Goal: Task Accomplishment & Management: Manage account settings

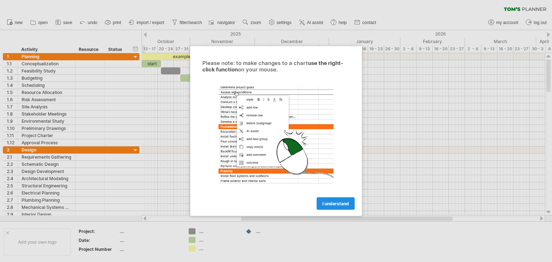
click at [329, 203] on span "I understand" at bounding box center [335, 203] width 27 height 5
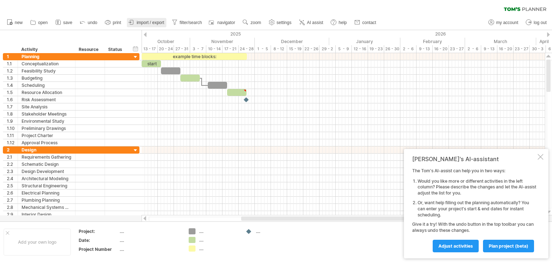
click at [156, 23] on span "import / export" at bounding box center [151, 22] width 28 height 5
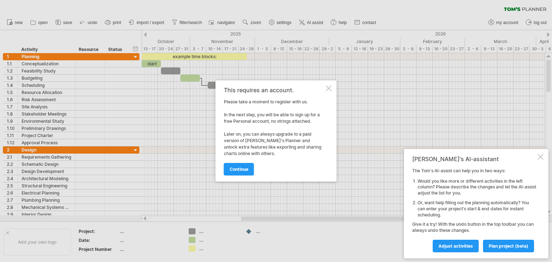
click at [330, 86] on div at bounding box center [329, 89] width 6 height 6
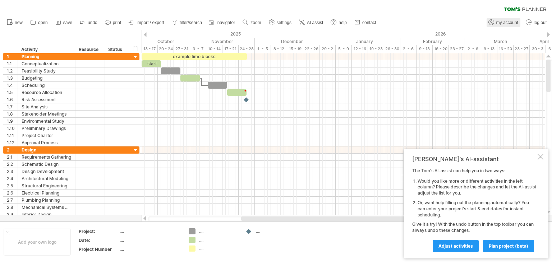
click at [501, 21] on span "my account" at bounding box center [507, 22] width 22 height 5
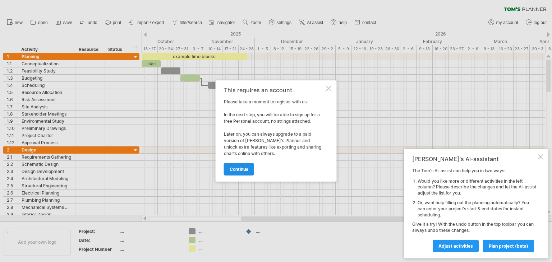
click at [246, 167] on span "continue" at bounding box center [239, 169] width 19 height 5
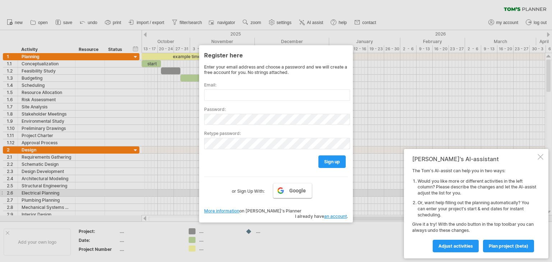
click at [295, 192] on span "Google" at bounding box center [297, 191] width 17 height 6
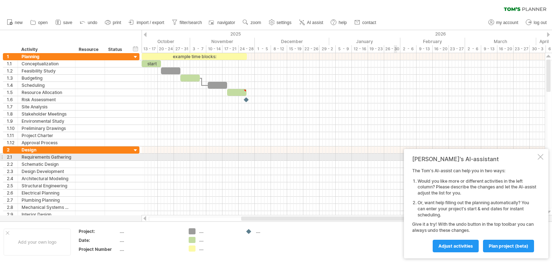
click at [539, 158] on div at bounding box center [541, 157] width 6 height 6
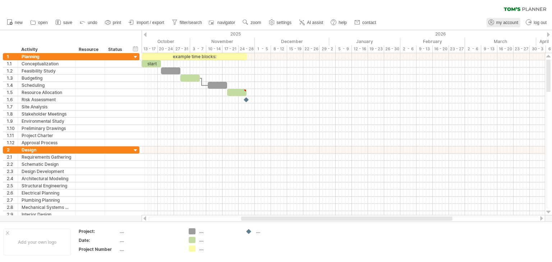
click at [501, 26] on link "my account" at bounding box center [503, 22] width 34 height 9
type input "**********"
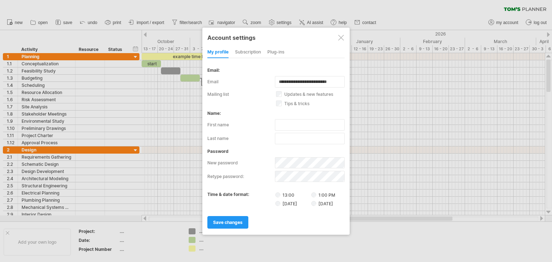
click at [343, 35] on div at bounding box center [341, 38] width 6 height 6
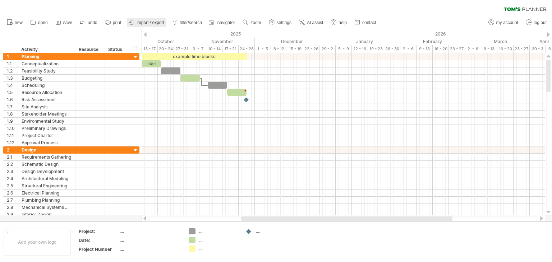
click at [148, 20] on span "import / export" at bounding box center [151, 22] width 28 height 5
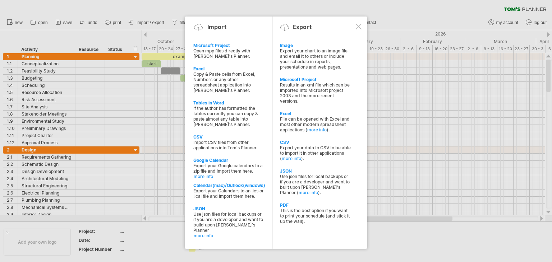
click at [359, 28] on div at bounding box center [359, 27] width 6 height 6
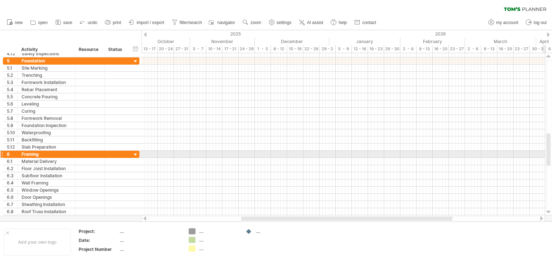
drag, startPoint x: 545, startPoint y: 151, endPoint x: 547, endPoint y: 147, distance: 4.8
click at [547, 147] on div at bounding box center [549, 134] width 8 height 162
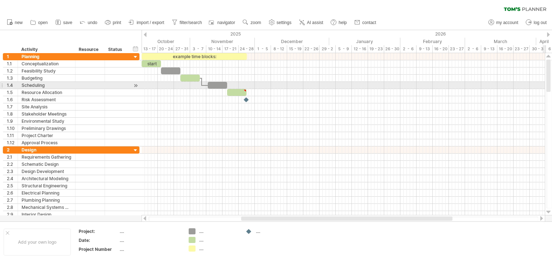
drag, startPoint x: 550, startPoint y: 151, endPoint x: 549, endPoint y: 71, distance: 79.4
click at [549, 71] on div at bounding box center [548, 76] width 4 height 32
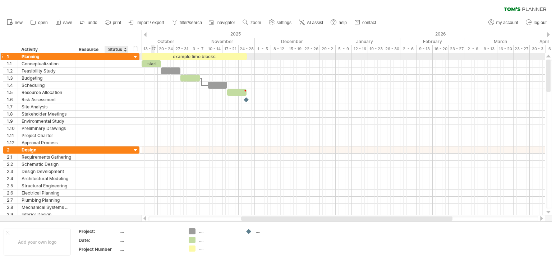
click at [135, 57] on div at bounding box center [135, 57] width 7 height 7
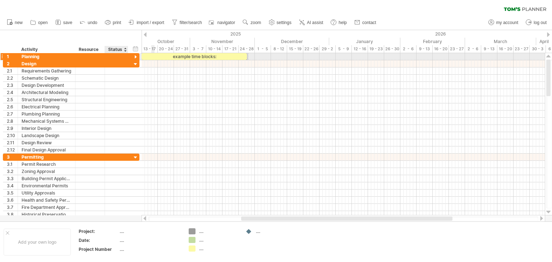
click at [135, 59] on div at bounding box center [135, 57] width 7 height 7
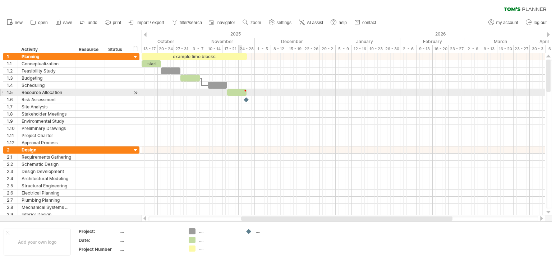
type textarea "**********"
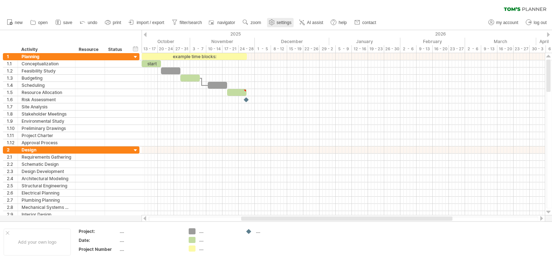
click at [283, 23] on span "settings" at bounding box center [284, 22] width 15 height 5
select select "*"
select select "**"
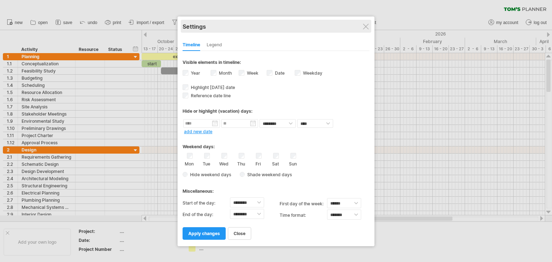
click at [362, 27] on div "Settings" at bounding box center [276, 26] width 187 height 13
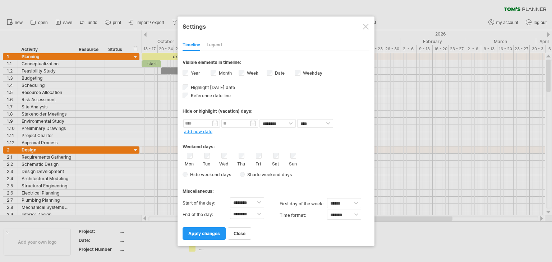
click at [366, 26] on div at bounding box center [366, 27] width 6 height 6
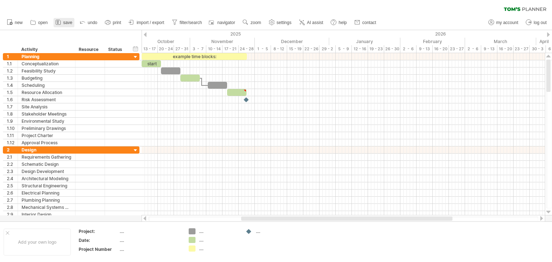
click at [63, 23] on span "save" at bounding box center [67, 22] width 9 height 5
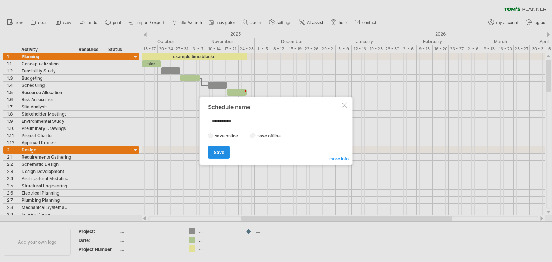
type input "**********"
click at [224, 153] on link "Save" at bounding box center [219, 152] width 22 height 13
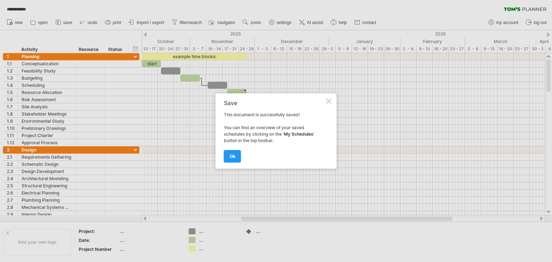
click at [224, 153] on link "ok" at bounding box center [232, 156] width 17 height 13
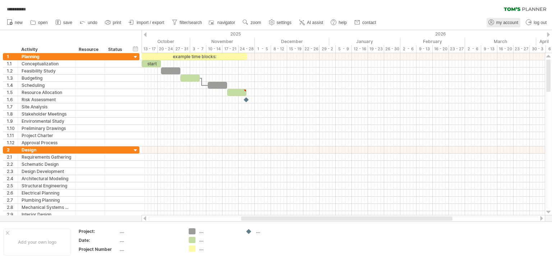
click at [503, 22] on span "my account" at bounding box center [507, 22] width 22 height 5
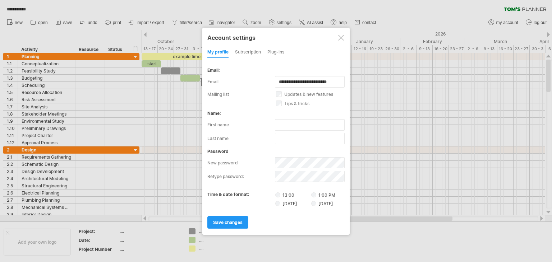
click at [338, 40] on div at bounding box center [341, 38] width 6 height 6
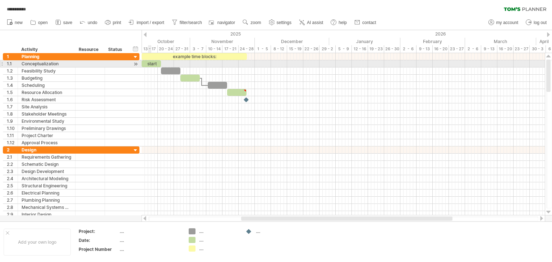
click at [151, 66] on div "start" at bounding box center [151, 63] width 19 height 7
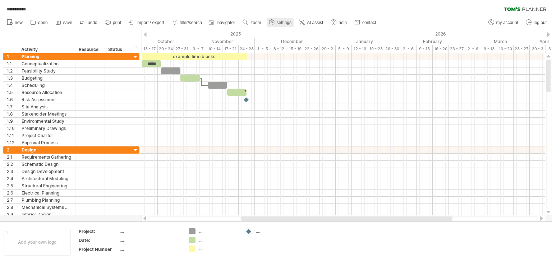
click at [271, 23] on use at bounding box center [271, 22] width 7 height 7
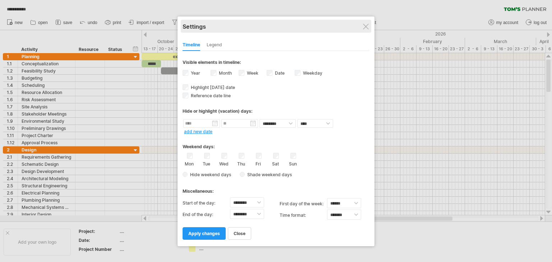
click at [365, 23] on div "Settings" at bounding box center [276, 26] width 187 height 13
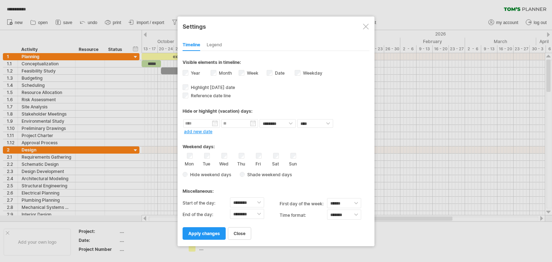
click at [365, 25] on div at bounding box center [366, 27] width 6 height 6
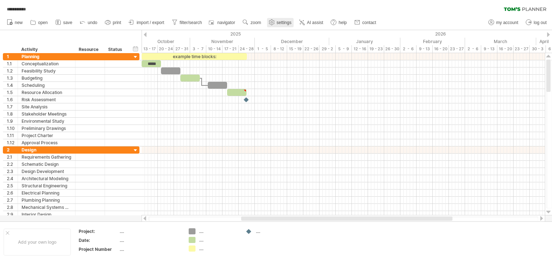
click at [286, 26] on link "settings" at bounding box center [280, 22] width 27 height 9
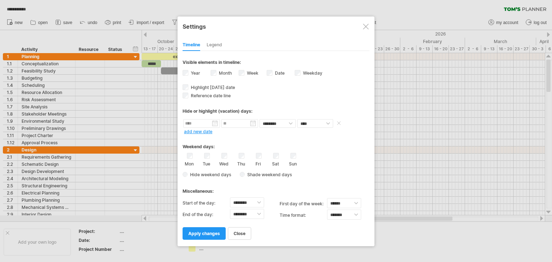
click at [201, 125] on input "text" at bounding box center [201, 123] width 37 height 9
click at [295, 104] on div "Hide or highlight (vacation) days:" at bounding box center [276, 109] width 187 height 18
click at [365, 25] on div at bounding box center [366, 27] width 6 height 6
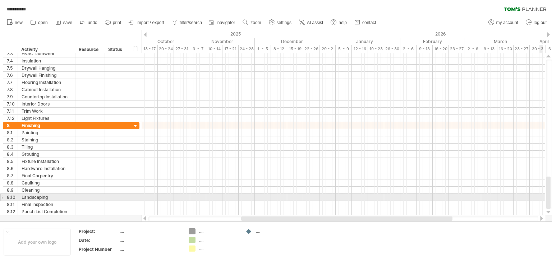
click at [541, 195] on div at bounding box center [343, 197] width 403 height 7
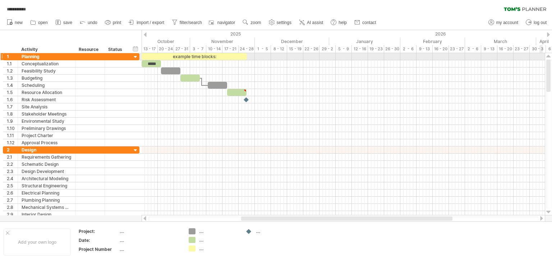
drag, startPoint x: 550, startPoint y: 196, endPoint x: 539, endPoint y: 60, distance: 136.6
click at [539, 60] on div "**********" at bounding box center [276, 131] width 552 height 262
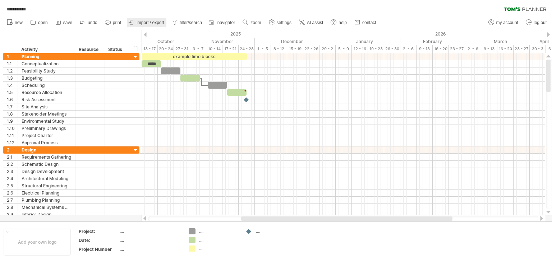
click at [148, 25] on link "import / export" at bounding box center [147, 22] width 40 height 9
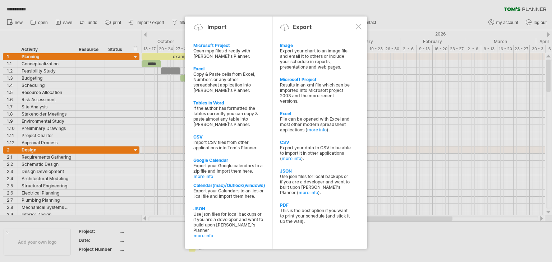
click at [361, 27] on div at bounding box center [359, 27] width 6 height 6
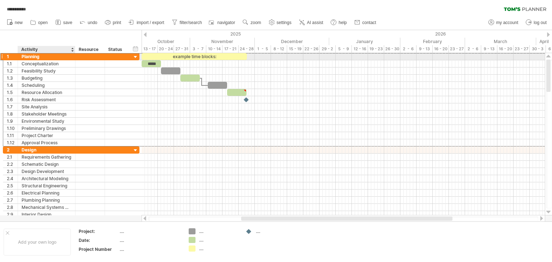
click at [38, 55] on div "Planning" at bounding box center [47, 56] width 50 height 7
click at [38, 55] on input "********" at bounding box center [47, 56] width 50 height 7
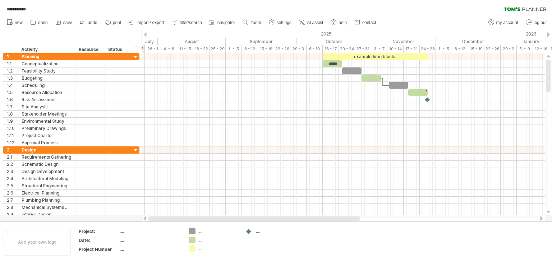
drag, startPoint x: 393, startPoint y: 218, endPoint x: 257, endPoint y: 217, distance: 135.5
click at [257, 217] on div at bounding box center [253, 219] width 211 height 4
click at [280, 19] on link "settings" at bounding box center [280, 22] width 27 height 9
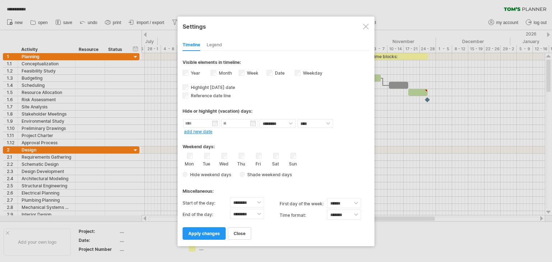
click at [365, 28] on div at bounding box center [366, 27] width 6 height 6
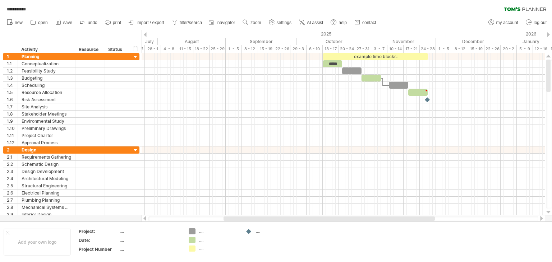
click at [155, 20] on span "import / export" at bounding box center [151, 22] width 28 height 5
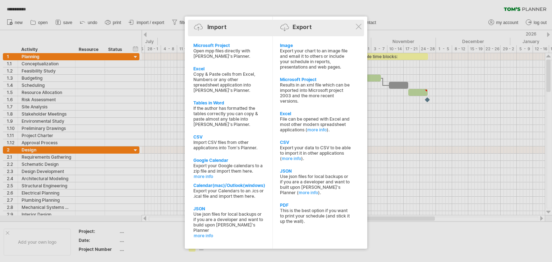
click at [354, 26] on div "Import Export" at bounding box center [276, 28] width 172 height 11
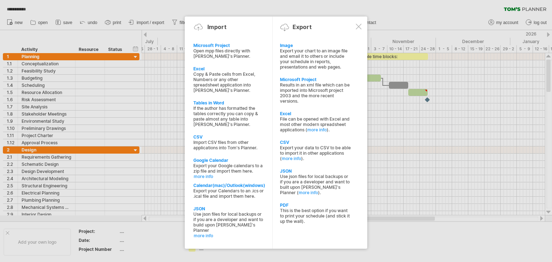
click at [357, 27] on div at bounding box center [359, 27] width 6 height 6
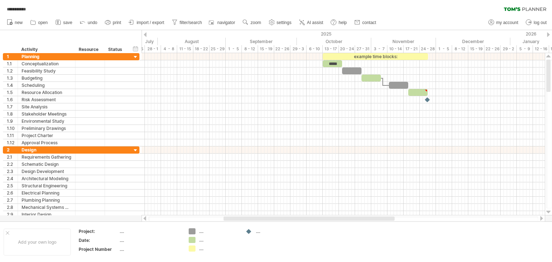
drag, startPoint x: 549, startPoint y: 187, endPoint x: 552, endPoint y: 5, distance: 182.5
click at [552, 5] on div "**********" at bounding box center [276, 131] width 552 height 262
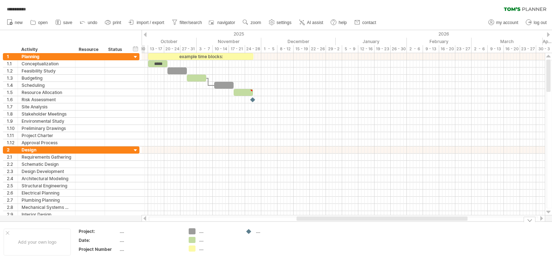
drag, startPoint x: 276, startPoint y: 219, endPoint x: 349, endPoint y: 235, distance: 74.7
click at [349, 235] on div "**********" at bounding box center [276, 131] width 552 height 262
click at [282, 22] on span "settings" at bounding box center [284, 22] width 15 height 5
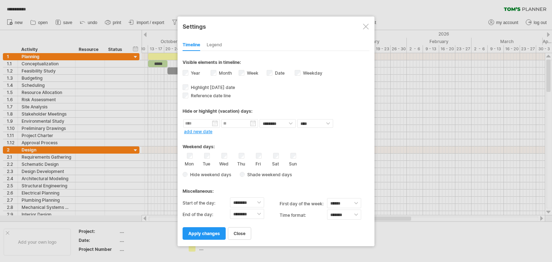
click at [217, 43] on div "Legend" at bounding box center [214, 45] width 15 height 11
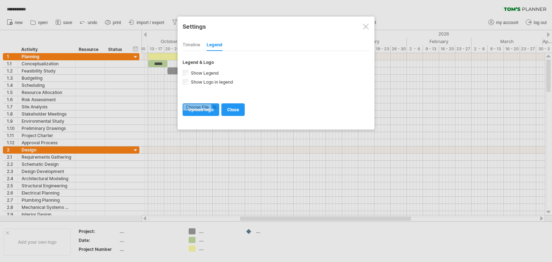
click at [192, 46] on div "Timeline" at bounding box center [192, 45] width 18 height 11
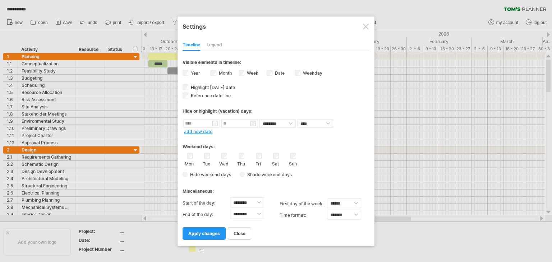
click at [365, 27] on div at bounding box center [366, 27] width 6 height 6
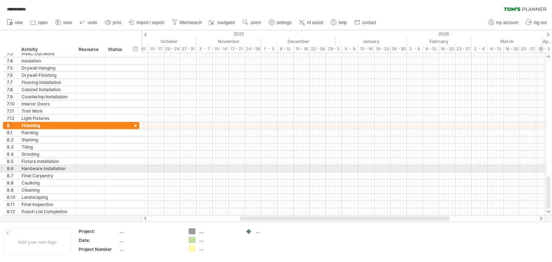
drag, startPoint x: 552, startPoint y: 199, endPoint x: 541, endPoint y: 166, distance: 34.7
click at [541, 166] on div "**********" at bounding box center [276, 131] width 552 height 262
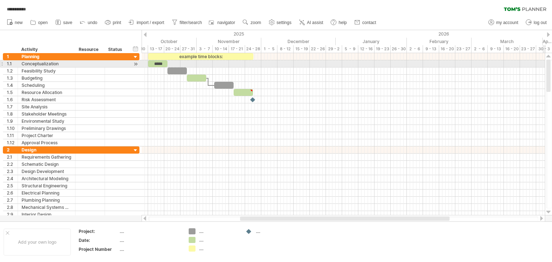
drag, startPoint x: 546, startPoint y: 185, endPoint x: 550, endPoint y: 63, distance: 121.8
click at [550, 63] on div at bounding box center [548, 76] width 4 height 32
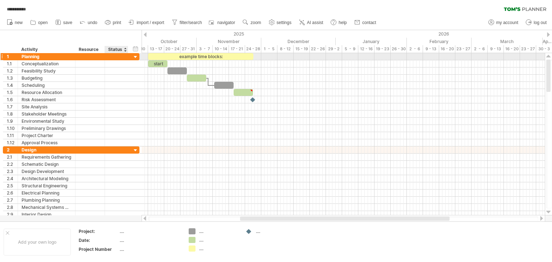
click at [132, 56] on div at bounding box center [135, 57] width 7 height 7
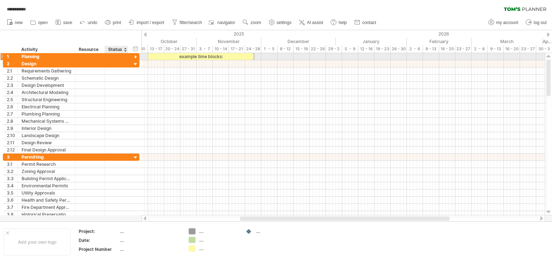
click at [132, 56] on div at bounding box center [135, 57] width 7 height 7
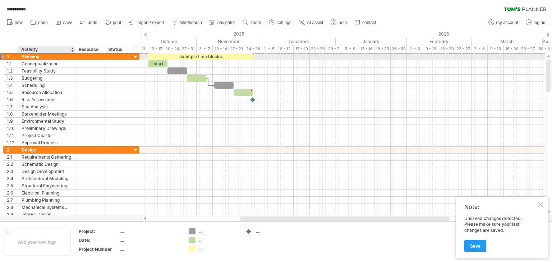
click at [34, 56] on div "Planning" at bounding box center [47, 56] width 50 height 7
click at [0, 0] on input "********" at bounding box center [0, 0] width 0 height 0
paste input "*******"
type input "**********"
